Goal: Transaction & Acquisition: Purchase product/service

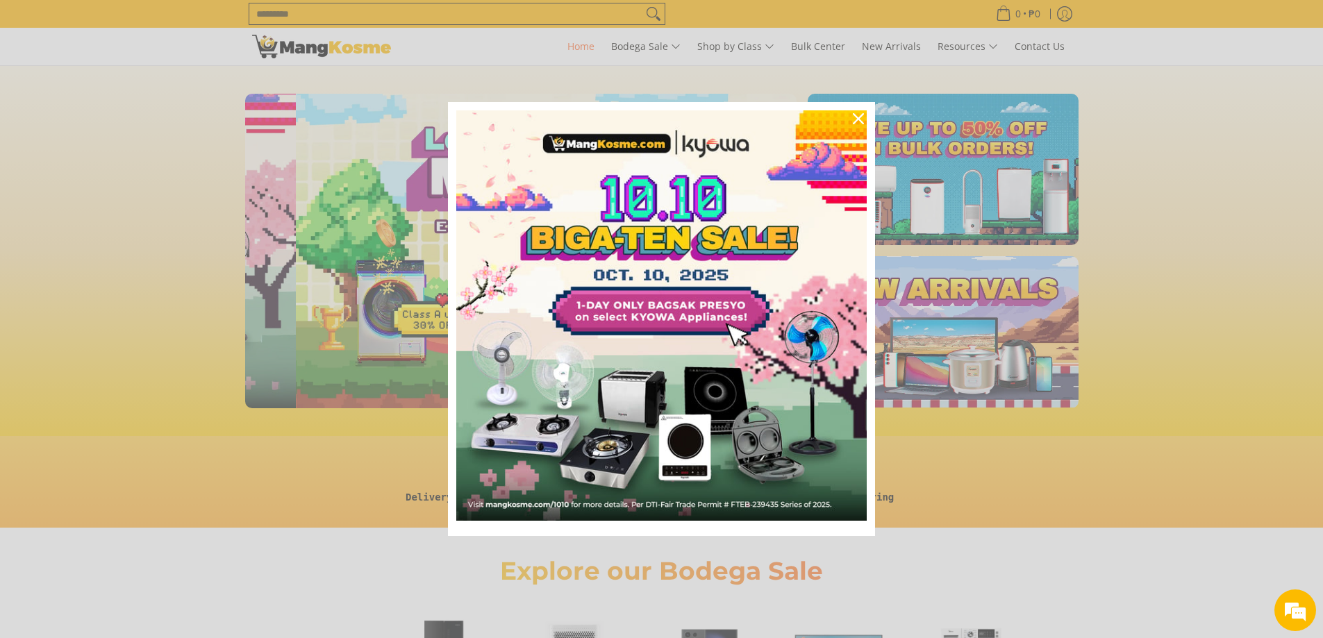
scroll to position [0, 552]
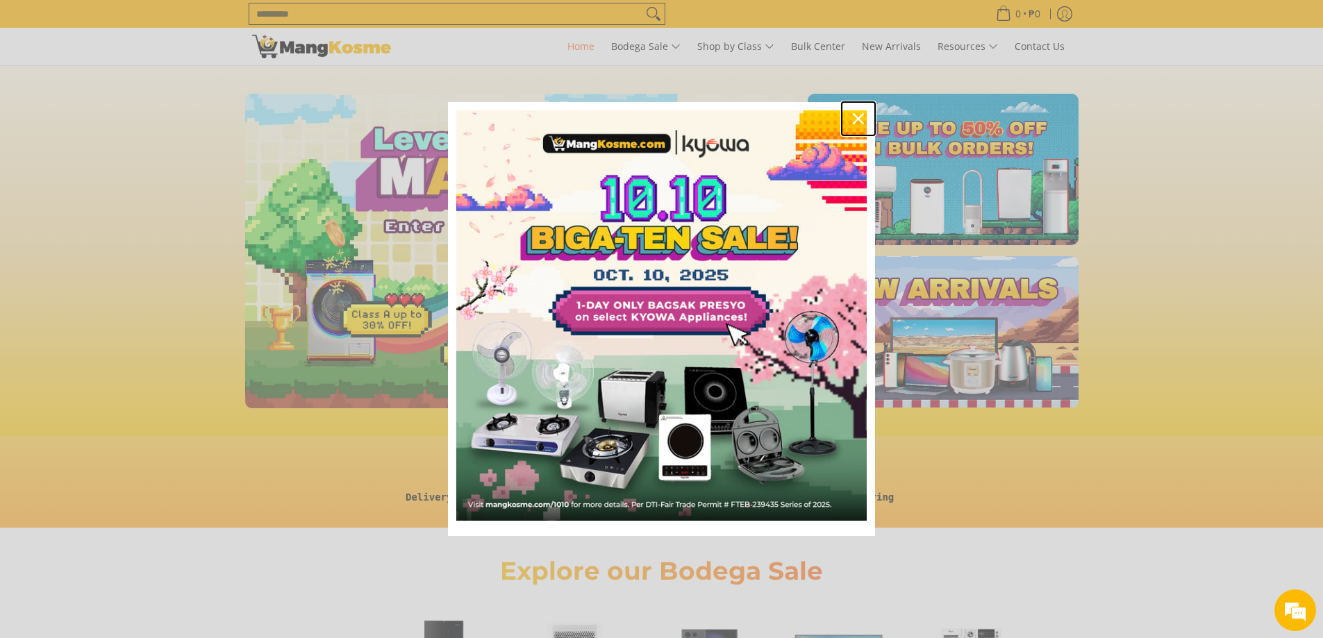
click at [856, 120] on icon "close icon" at bounding box center [858, 118] width 11 height 11
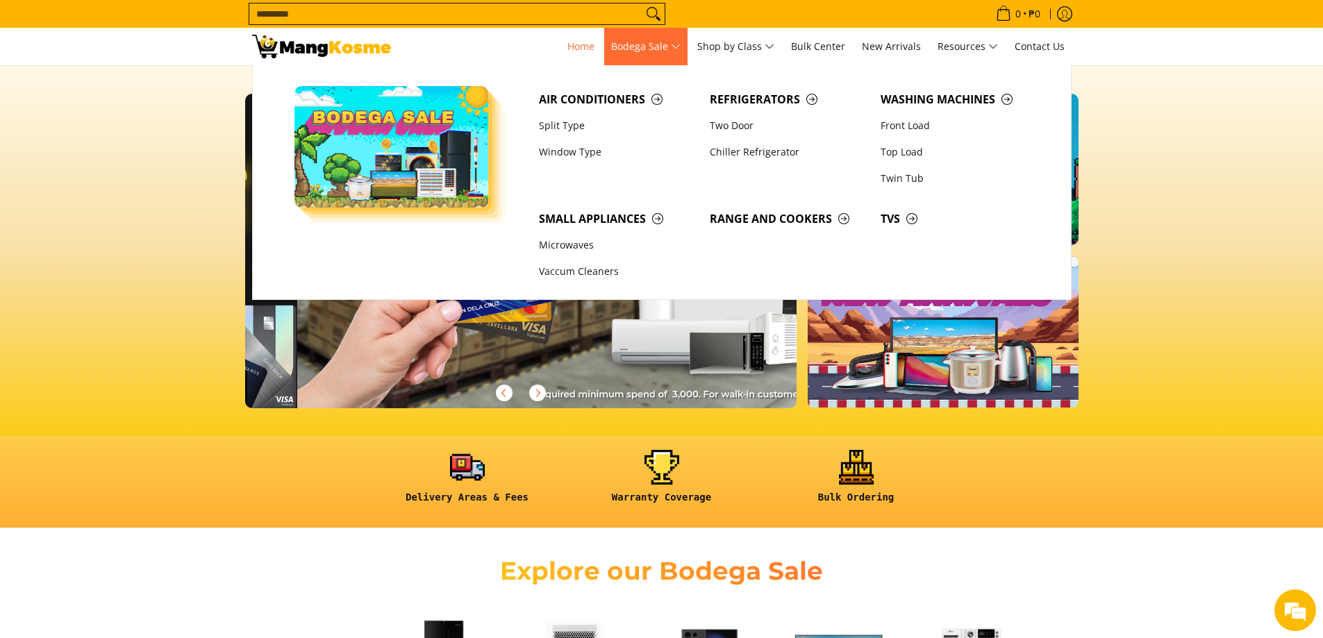
scroll to position [0, 1657]
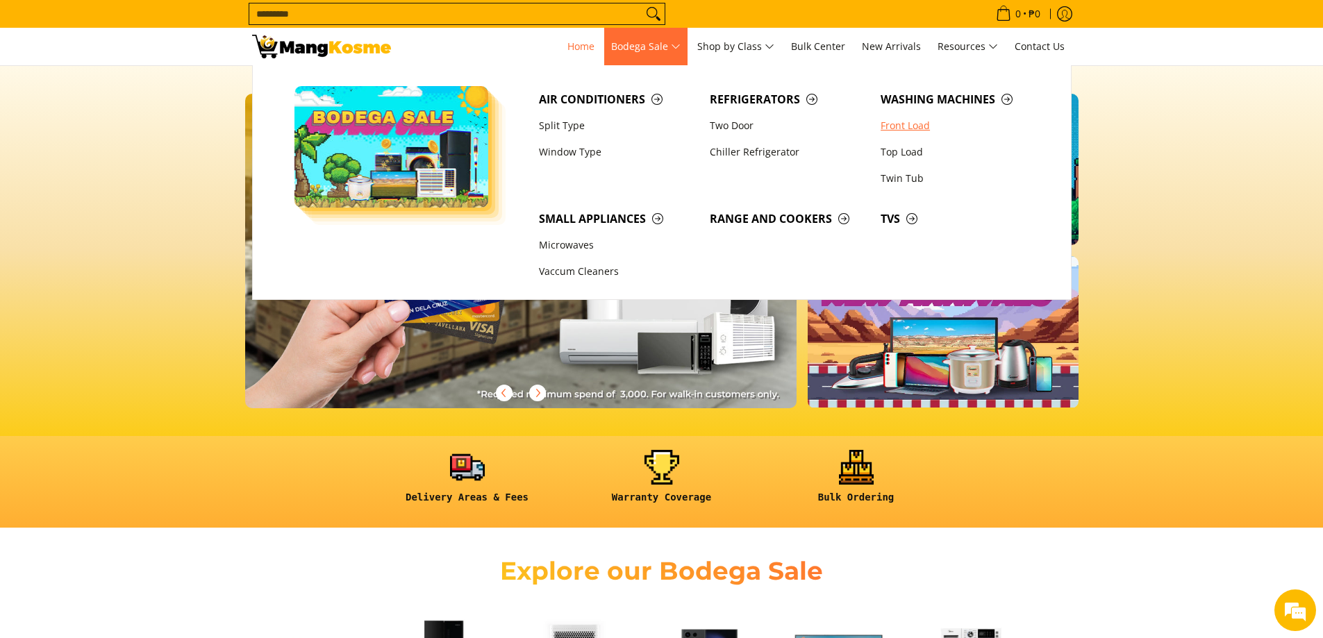
click at [903, 128] on link "Front Load" at bounding box center [959, 126] width 171 height 26
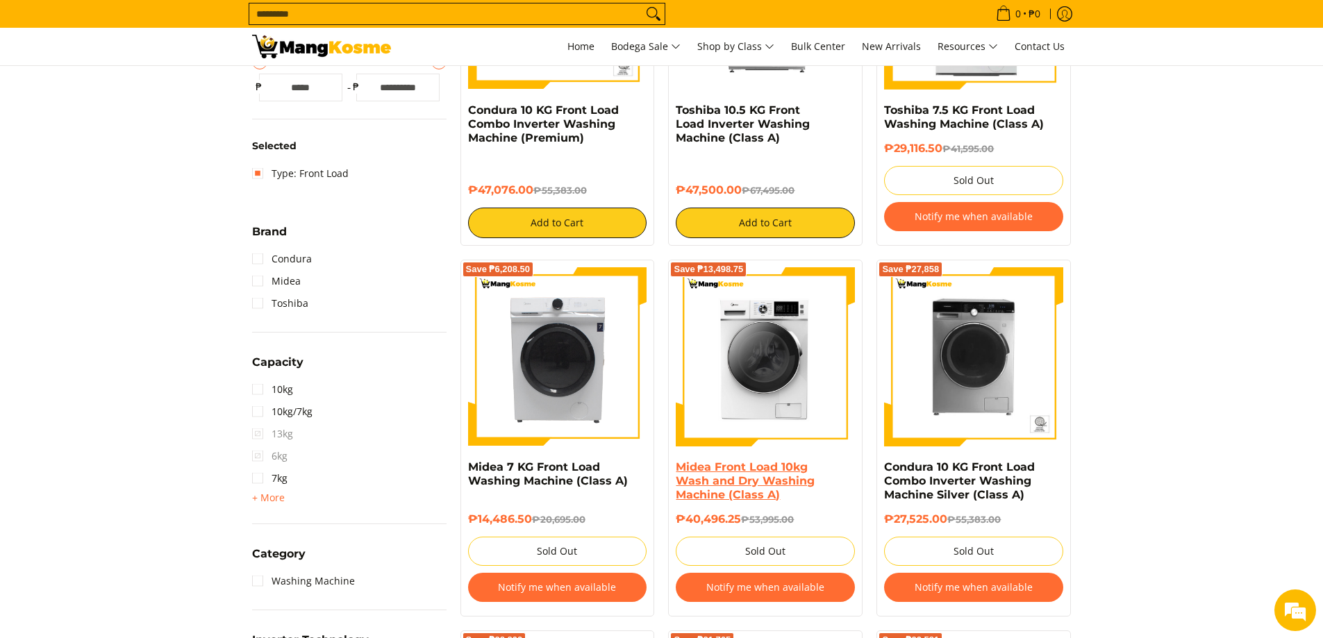
click at [740, 465] on link "Midea Front Load 10kg Wash and Dry Washing Machine (Class A)" at bounding box center [745, 481] width 139 height 41
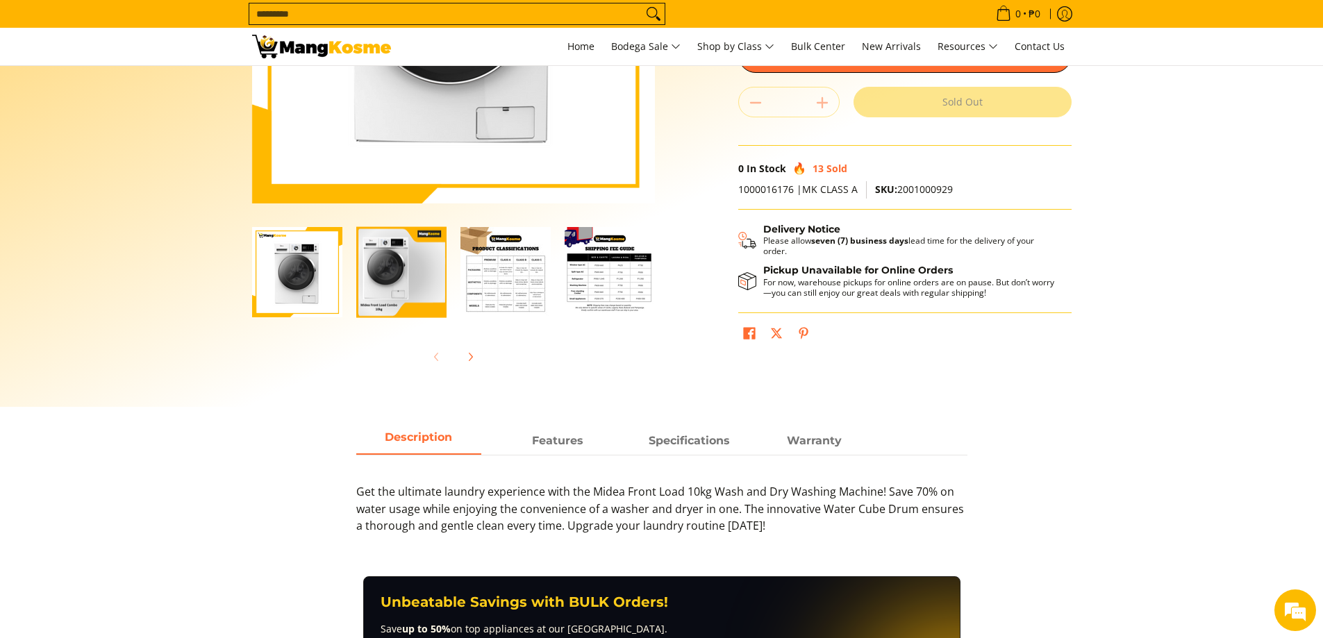
scroll to position [278, 0]
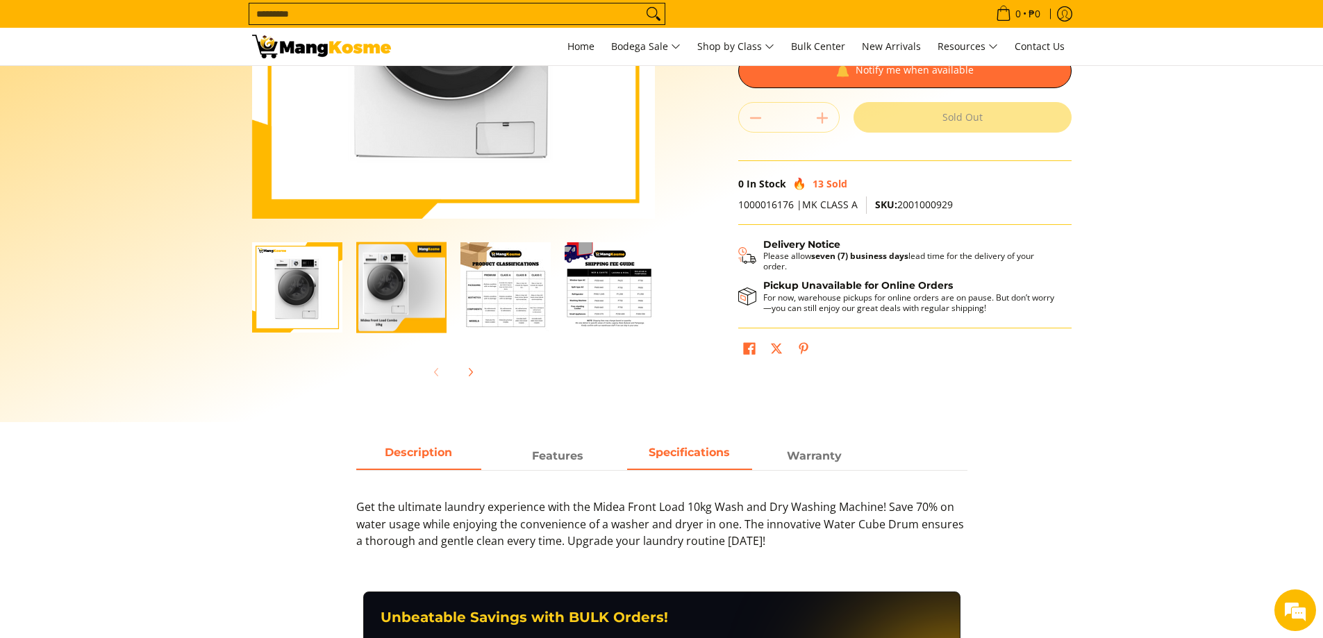
click at [704, 459] on span "Specifications" at bounding box center [689, 456] width 125 height 25
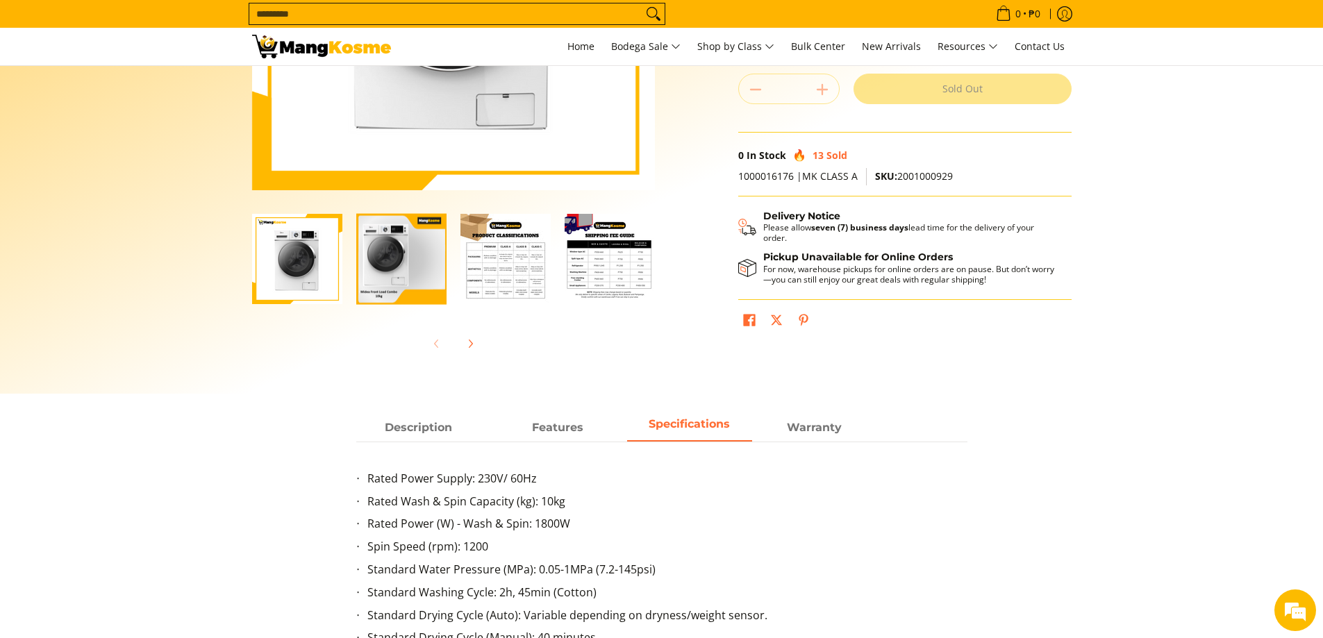
scroll to position [208, 0]
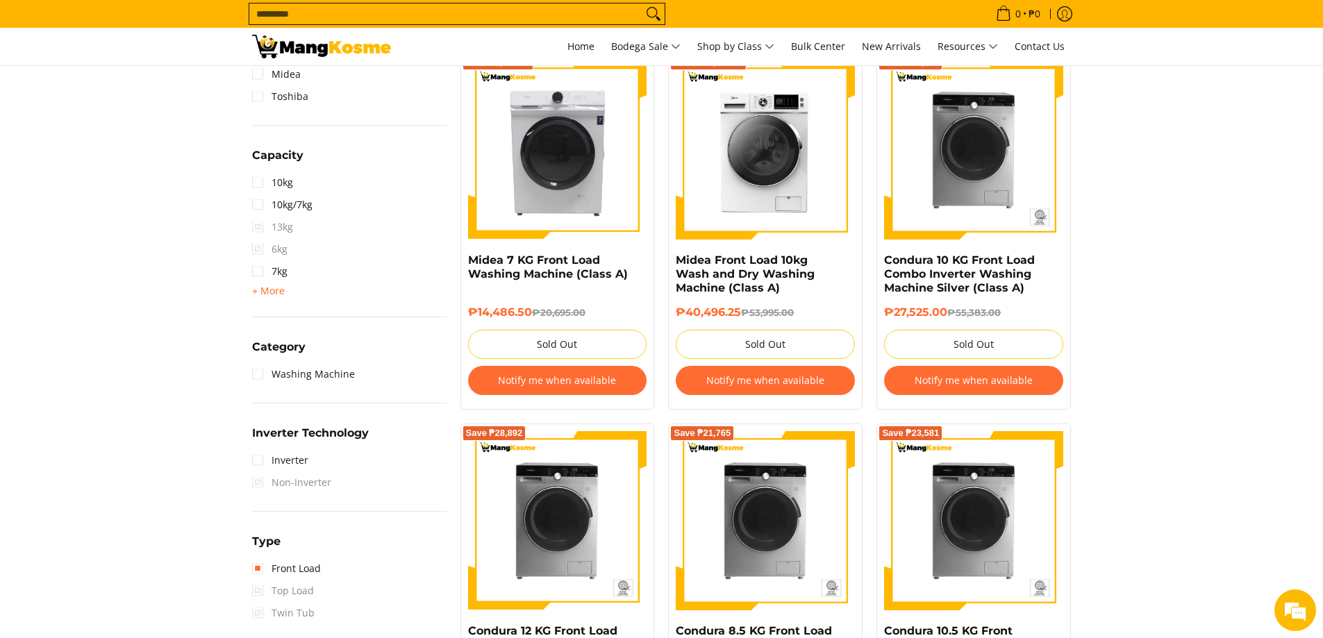
scroll to position [625, 0]
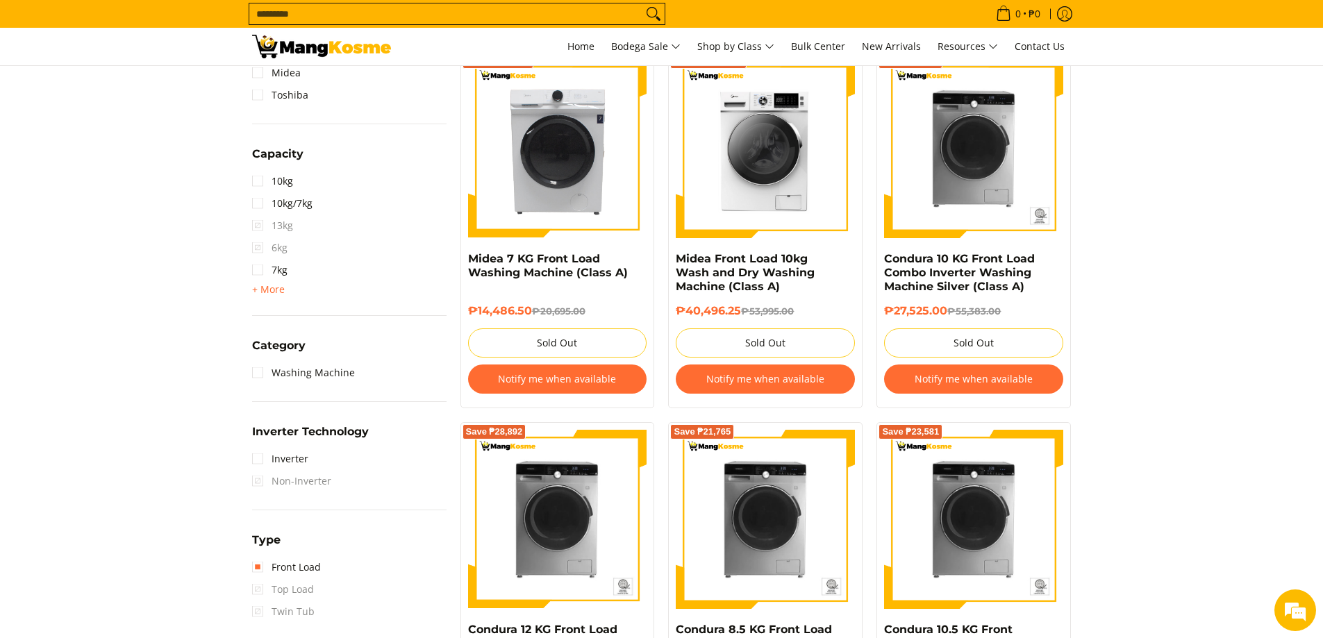
click at [247, 374] on div "Availability In stock Out of stock Price Minimum Price Maximum Price Minimum Pr…" at bounding box center [349, 232] width 208 height 1077
click at [254, 375] on link "Washing Machine" at bounding box center [303, 373] width 103 height 22
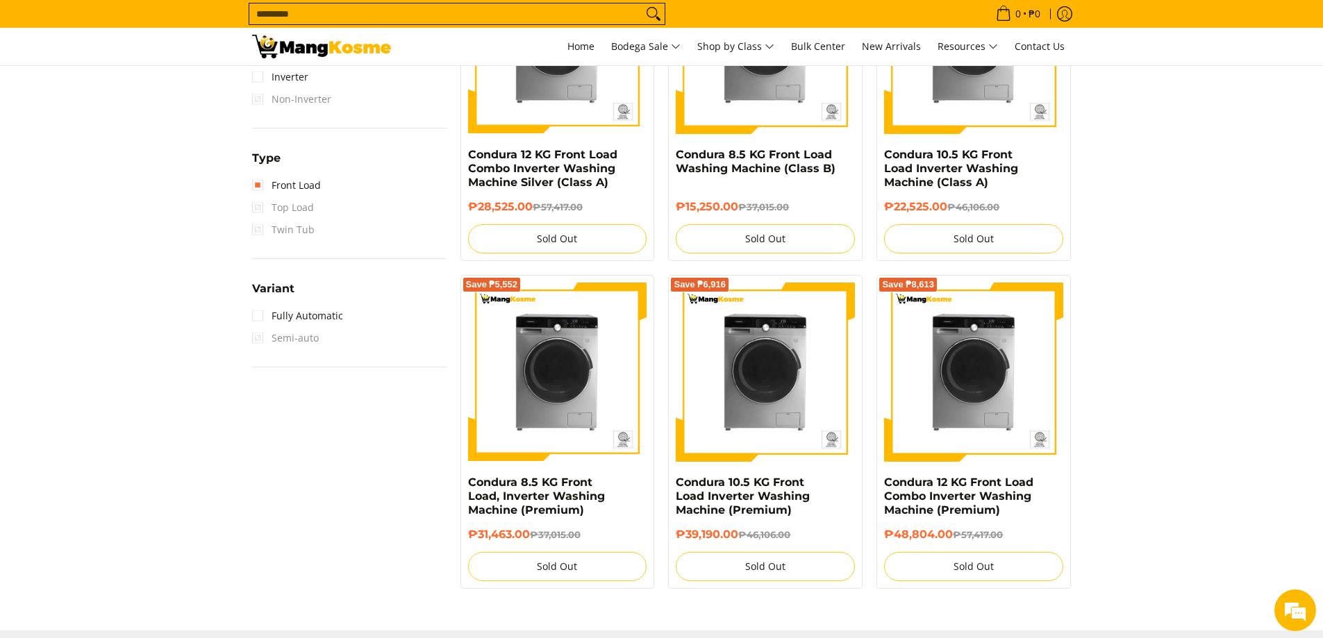
scroll to position [960, 0]
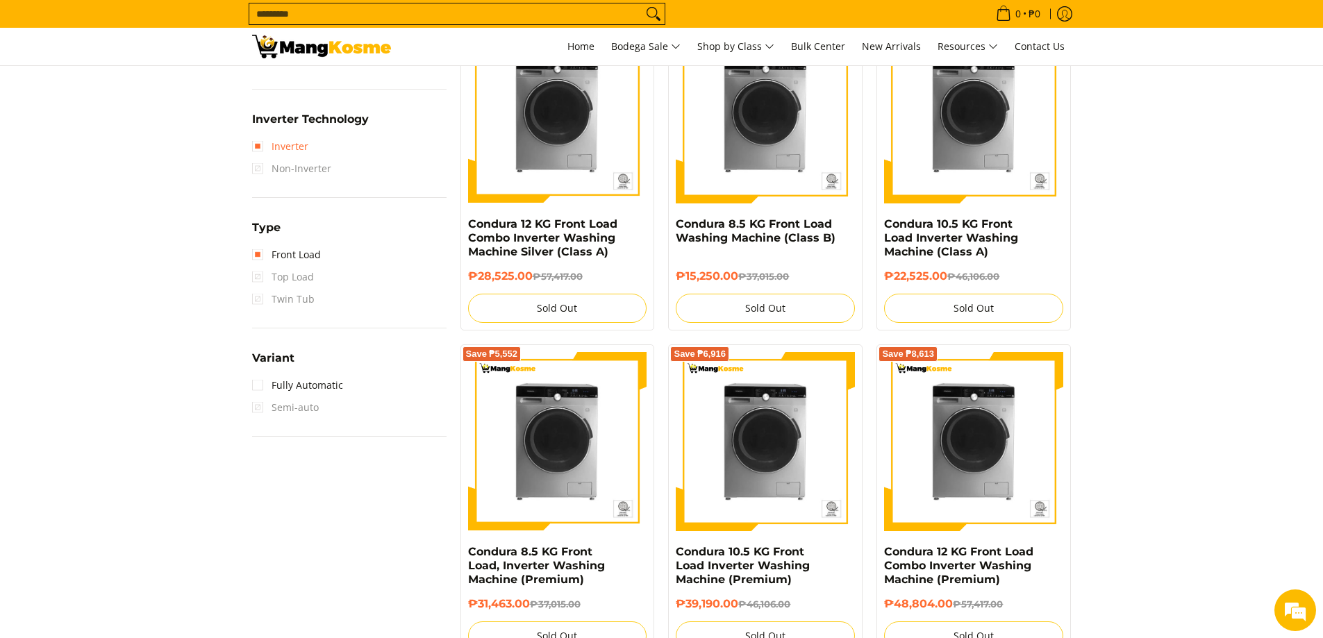
drag, startPoint x: 258, startPoint y: 144, endPoint x: 265, endPoint y: 159, distance: 16.8
click at [259, 143] on link "Inverter" at bounding box center [280, 146] width 56 height 22
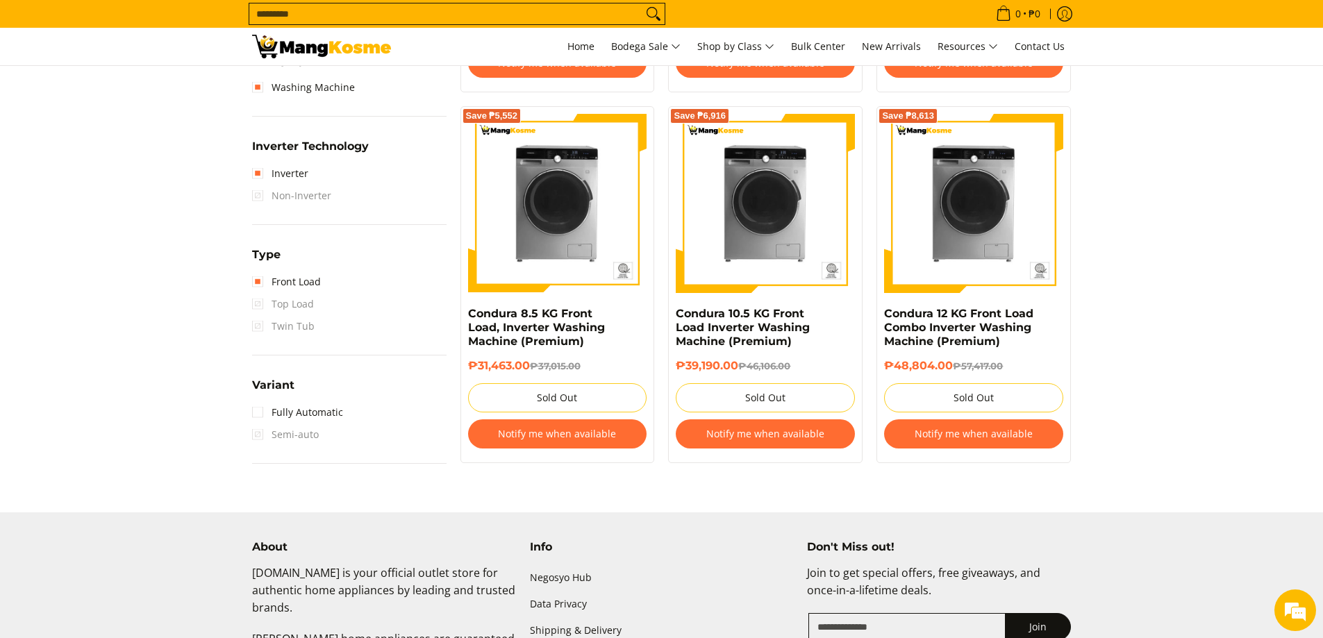
scroll to position [960, 0]
